Goal: Task Accomplishment & Management: Manage account settings

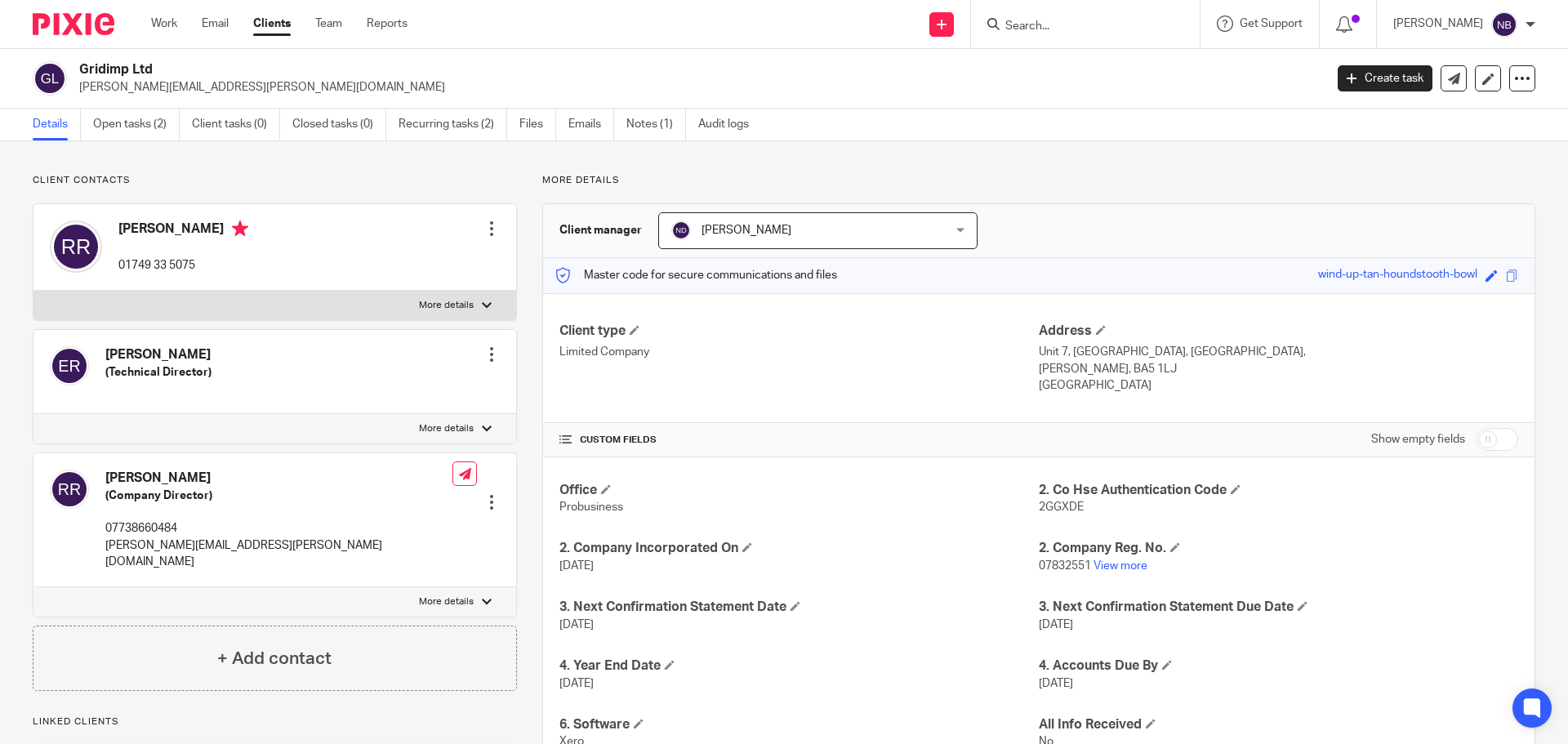
scroll to position [51, 0]
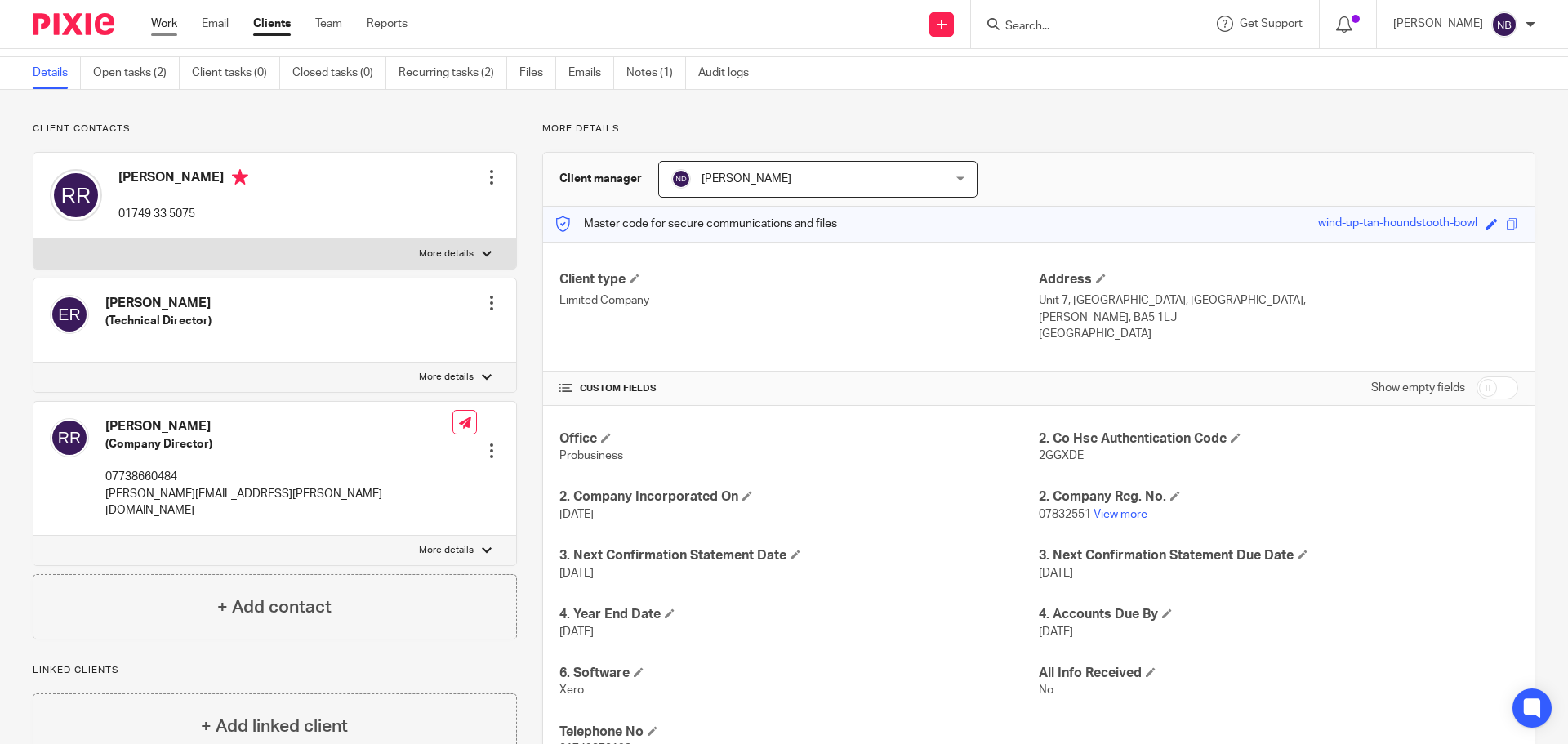
click at [163, 18] on link "Work" at bounding box center [164, 24] width 27 height 17
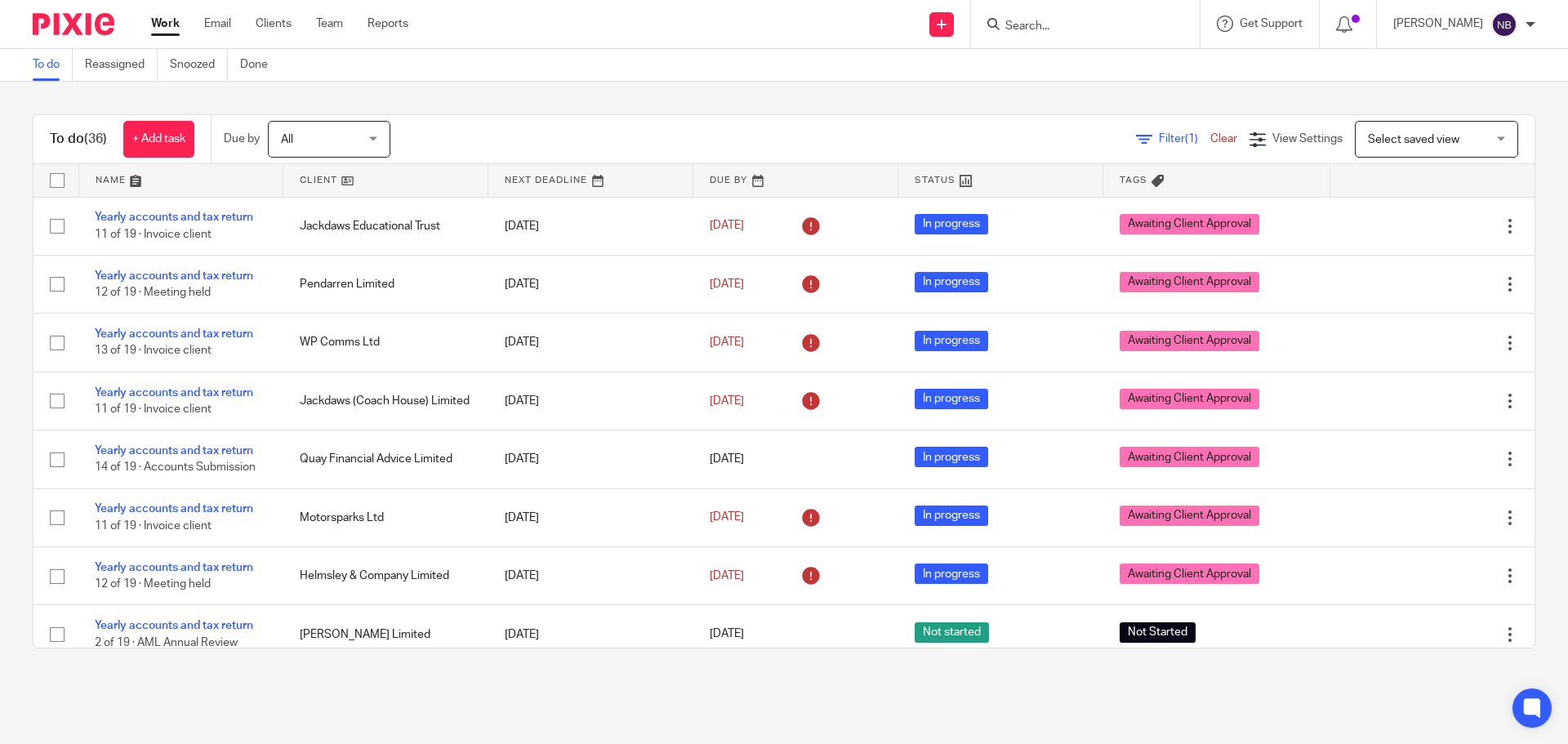
scroll to position [1168, 0]
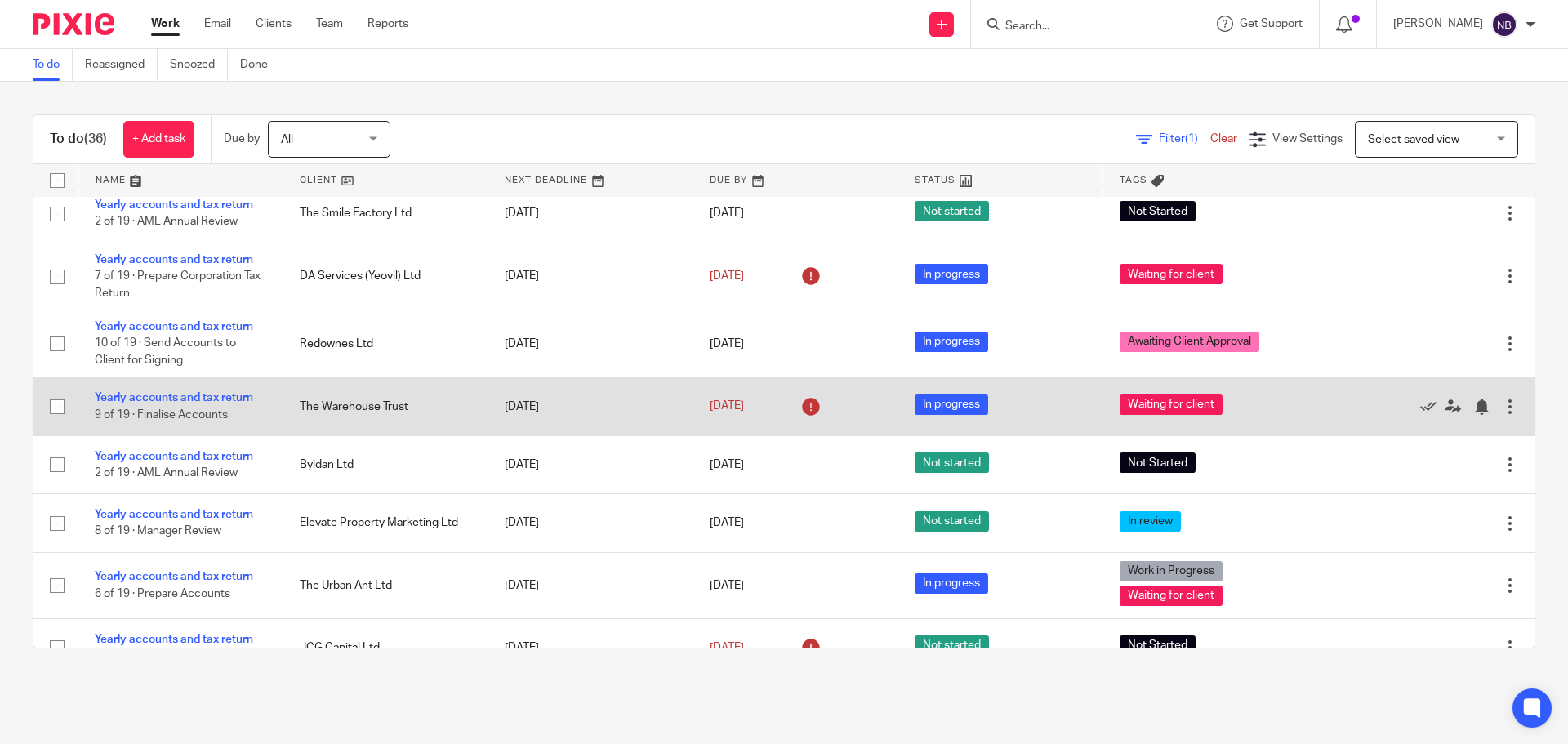
click at [944, 408] on span "In progress" at bounding box center [950, 404] width 74 height 21
click at [193, 397] on link "Yearly accounts and tax return" at bounding box center [173, 398] width 158 height 12
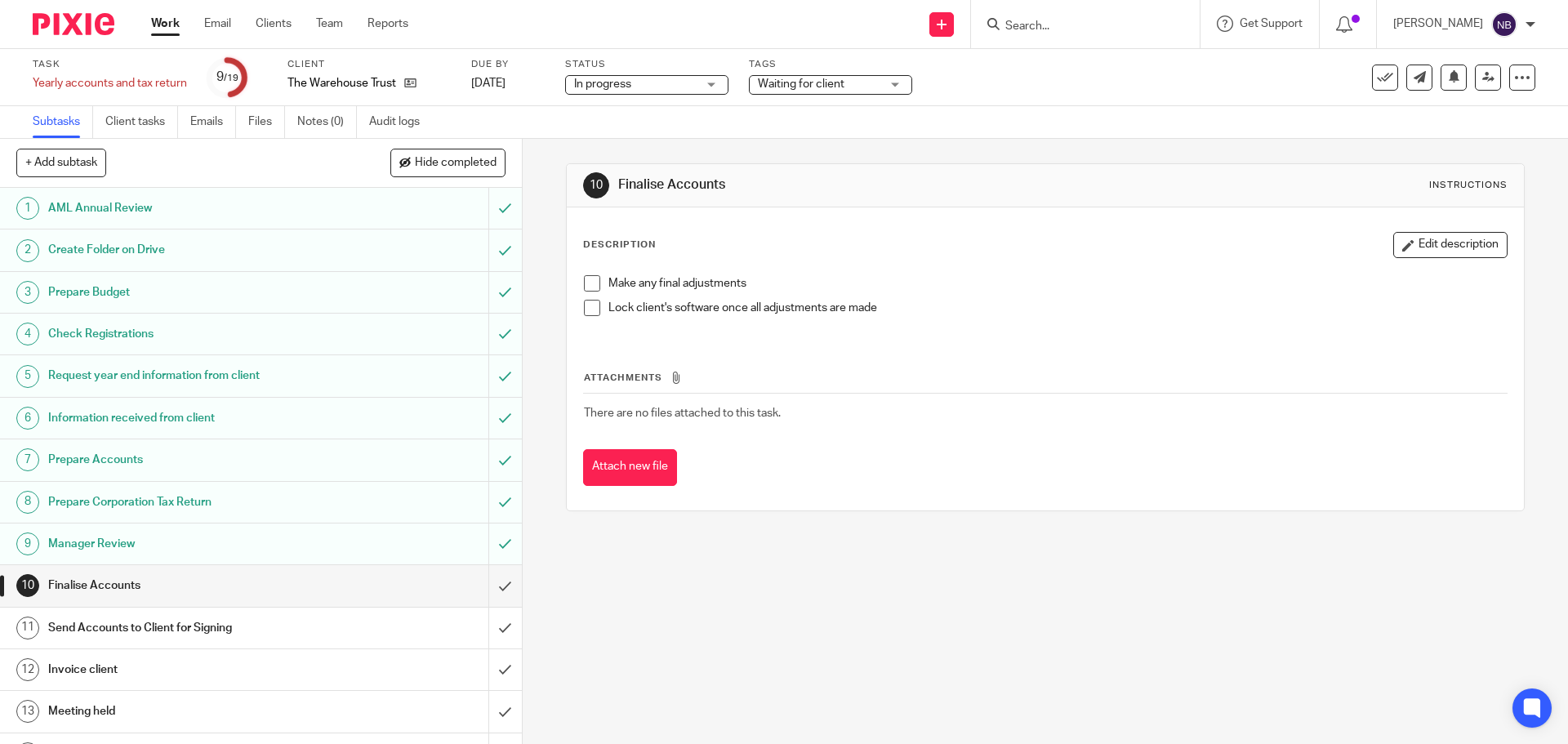
click at [827, 78] on span "Waiting for client" at bounding box center [819, 83] width 123 height 17
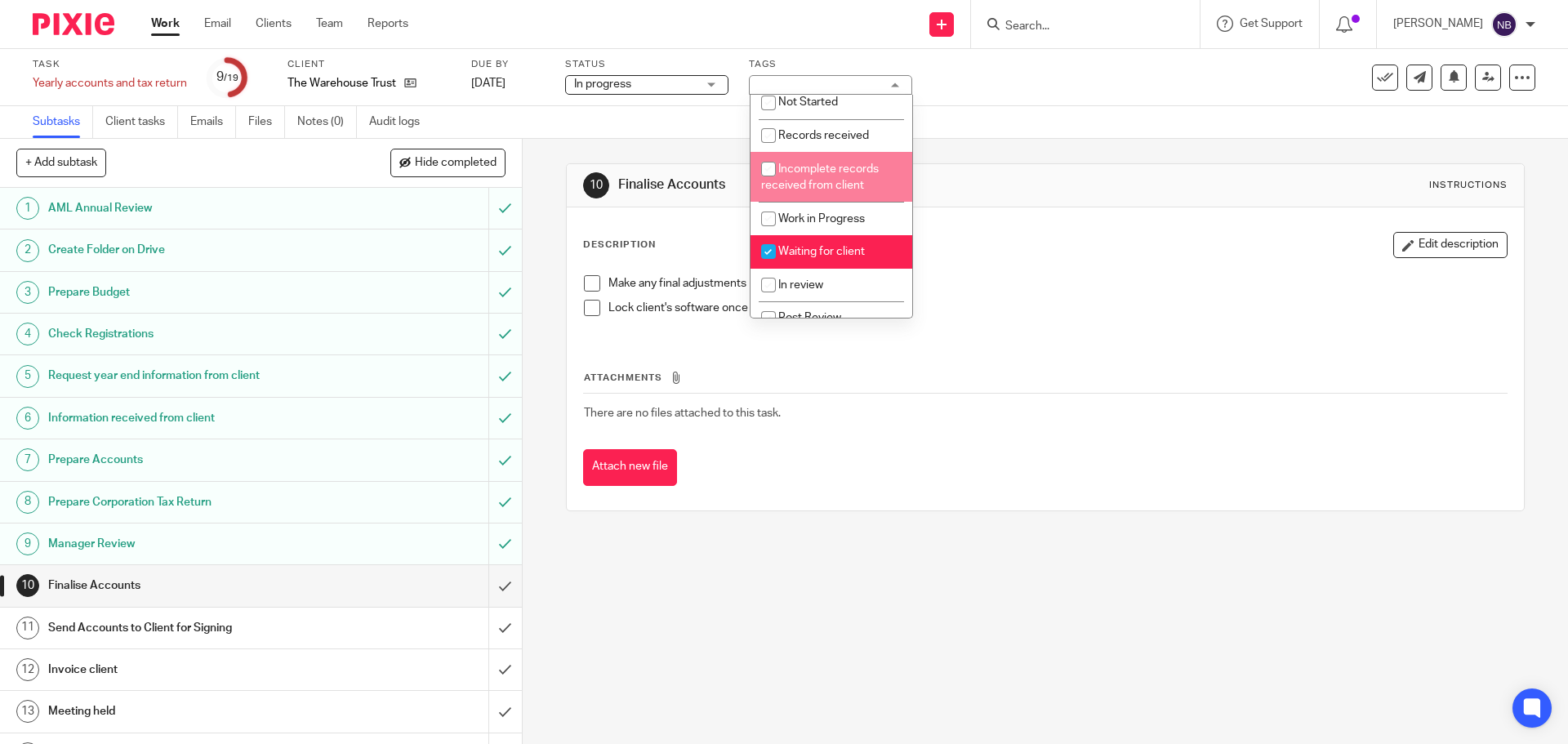
scroll to position [81, 0]
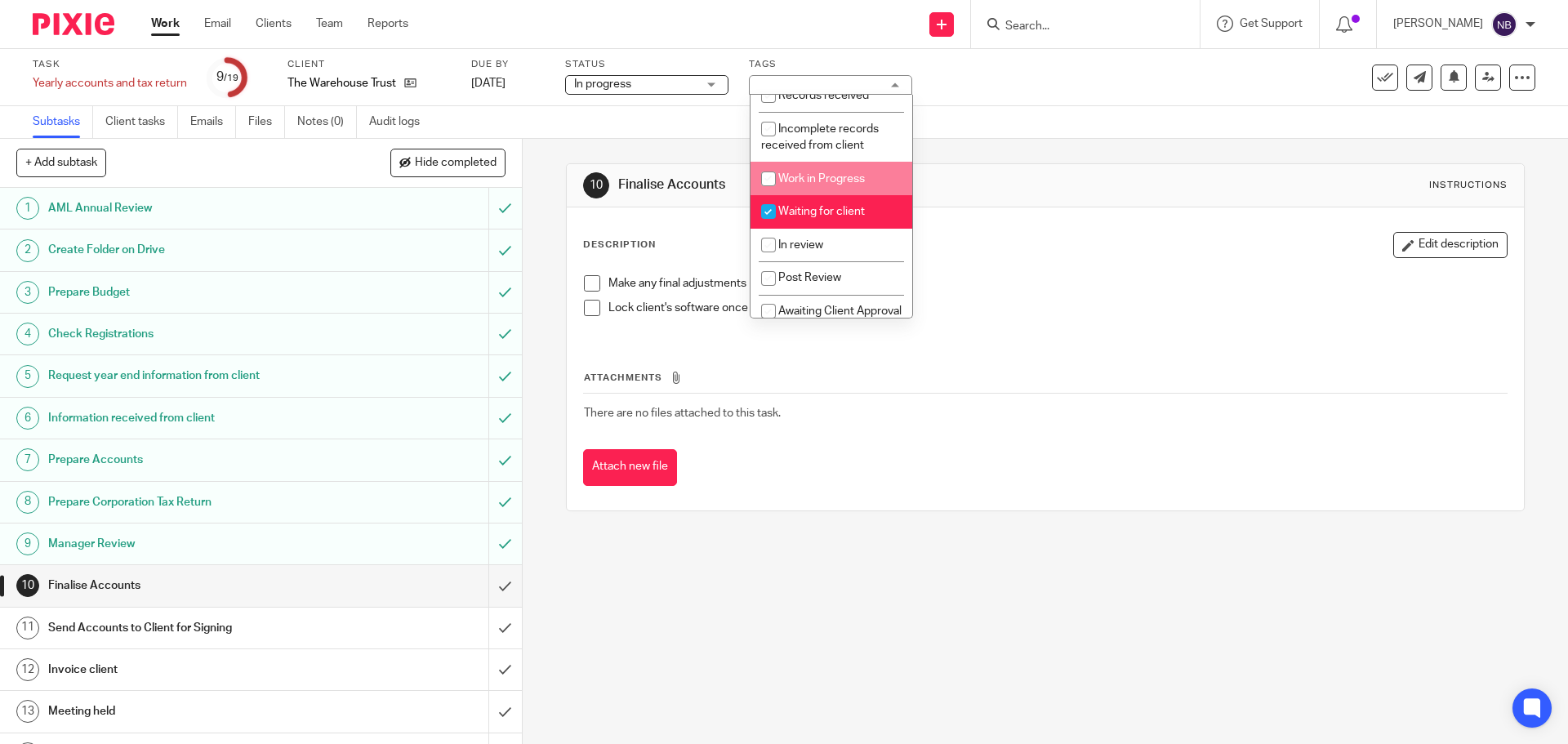
click at [662, 86] on span "In progress" at bounding box center [635, 83] width 123 height 17
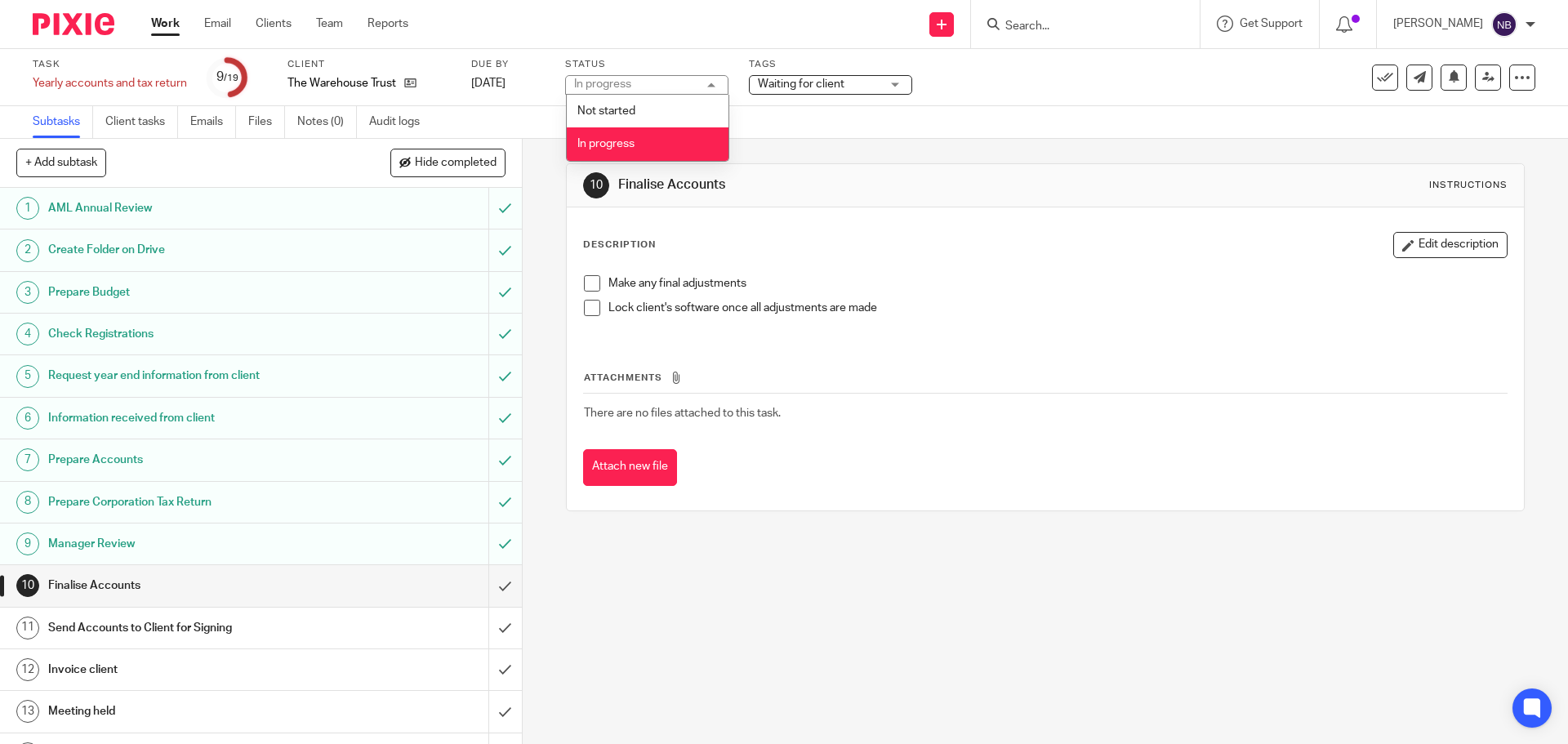
click at [662, 86] on div "In progress In progress" at bounding box center [646, 85] width 163 height 20
click at [871, 82] on span "Waiting for client" at bounding box center [819, 83] width 123 height 17
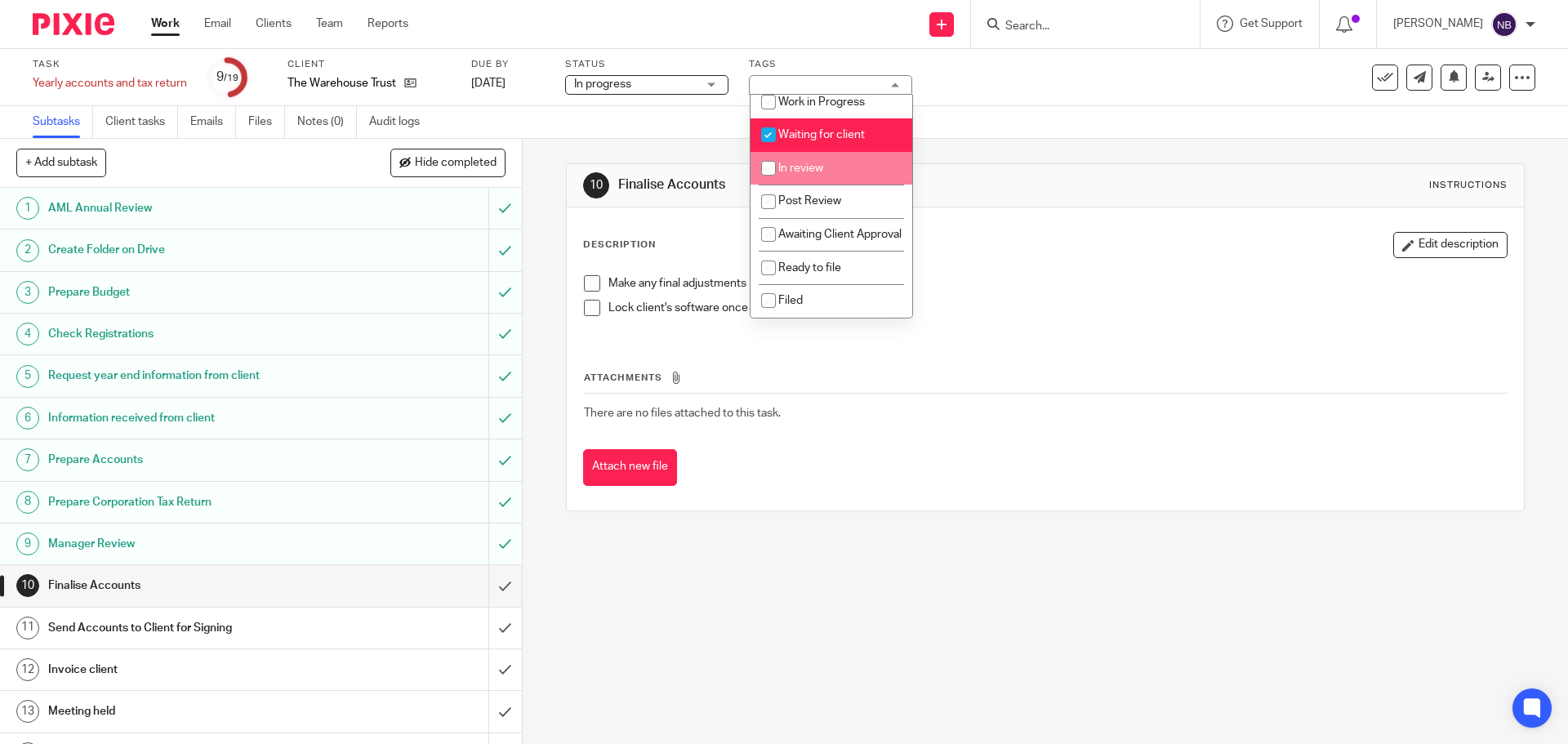
scroll to position [175, 0]
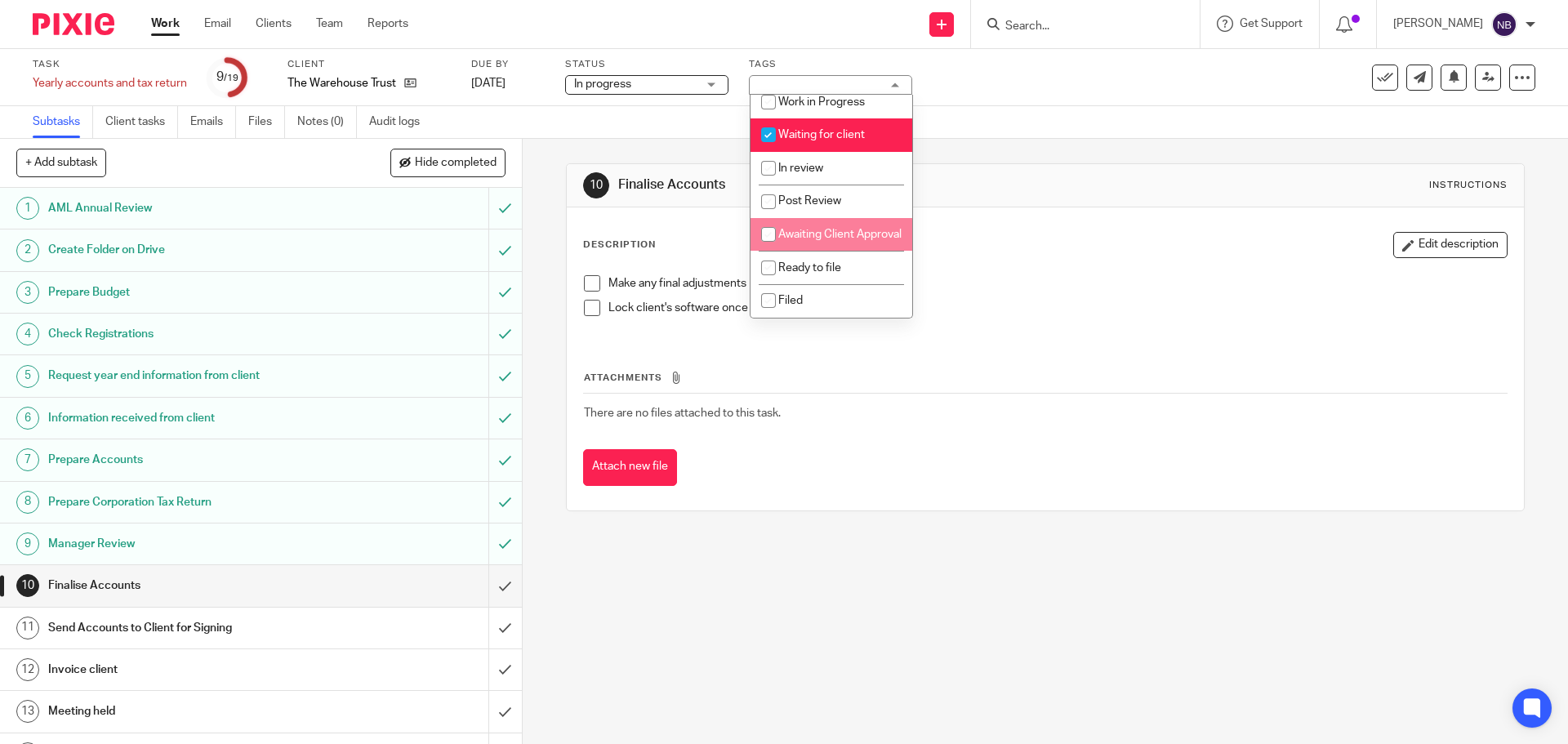
click at [836, 230] on li "Awaiting Client Approval" at bounding box center [831, 235] width 162 height 33
checkbox input "true"
click at [812, 129] on span "Waiting for client" at bounding box center [821, 134] width 86 height 12
checkbox input "false"
click at [162, 21] on link "Work" at bounding box center [165, 24] width 28 height 17
